Goal: Navigation & Orientation: Find specific page/section

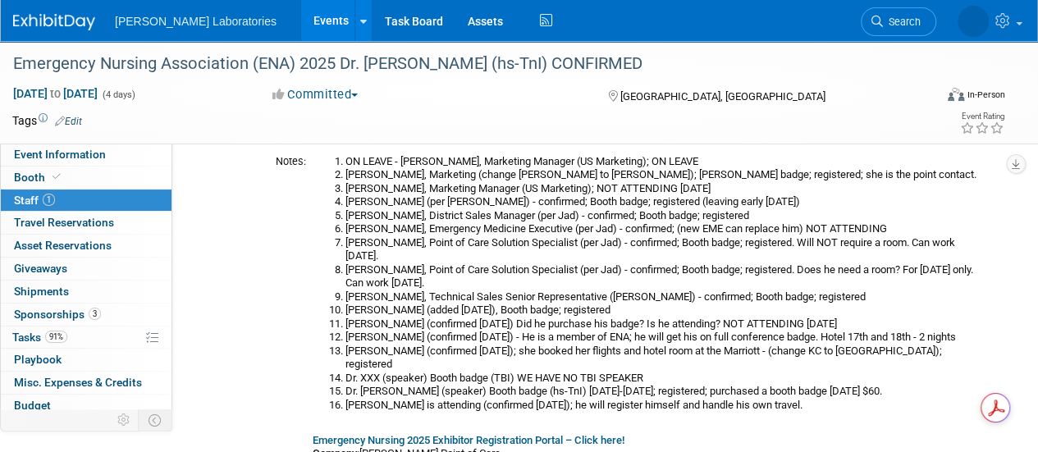
click at [301, 13] on link "Events" at bounding box center [331, 20] width 60 height 41
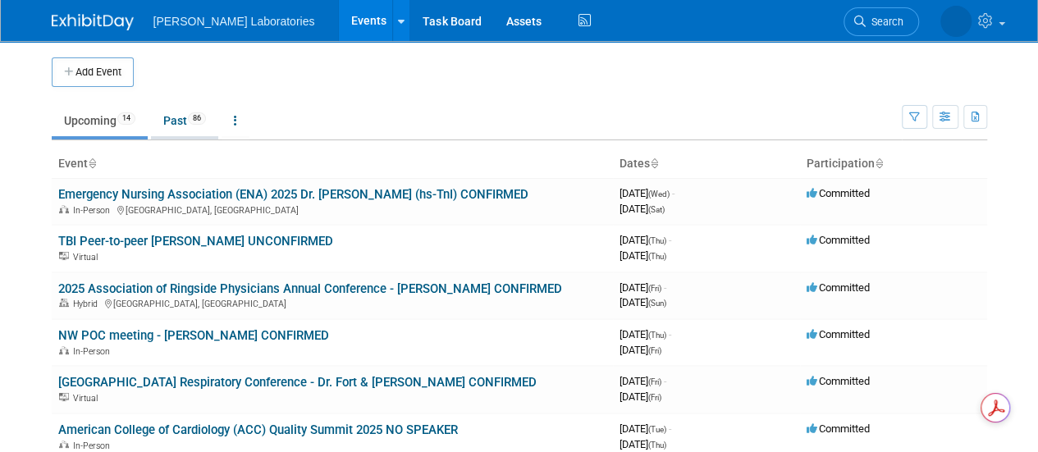
click at [177, 124] on link "Past 86" at bounding box center [184, 120] width 67 height 31
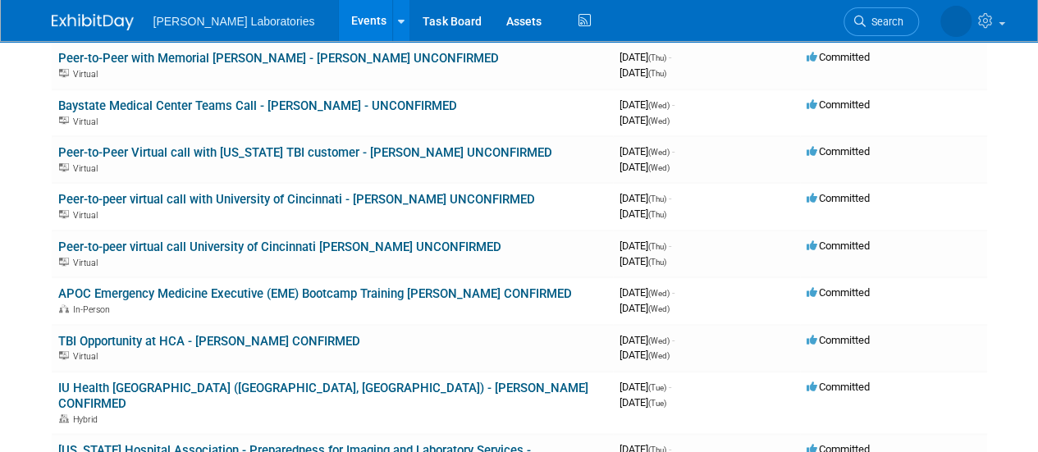
scroll to position [665, 0]
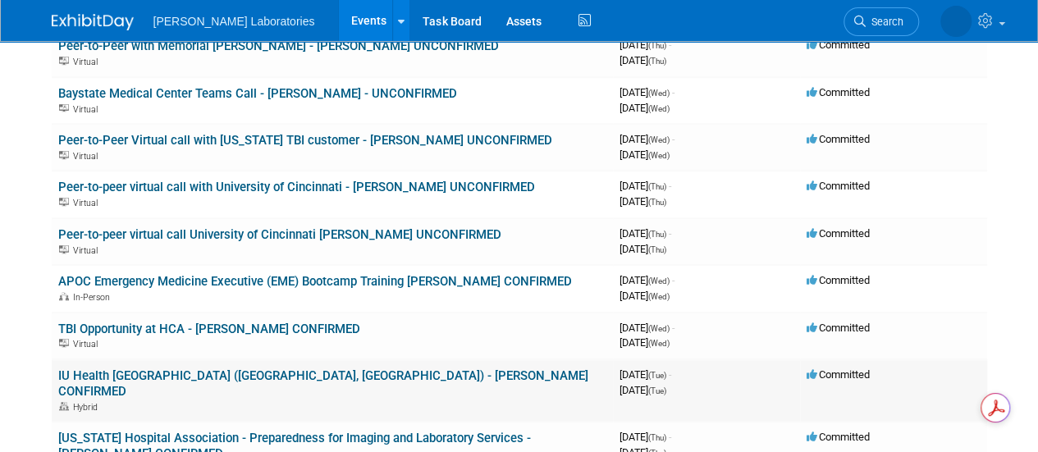
click at [378, 368] on link "IU Health [GEOGRAPHIC_DATA] ([GEOGRAPHIC_DATA], [GEOGRAPHIC_DATA]) - [PERSON_NA…" at bounding box center [323, 383] width 530 height 30
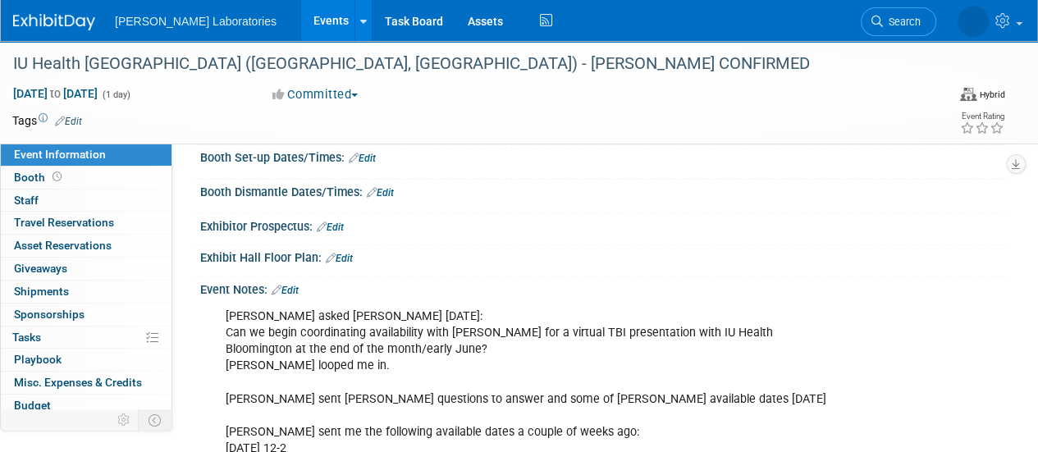
scroll to position [100, 0]
